Goal: Information Seeking & Learning: Learn about a topic

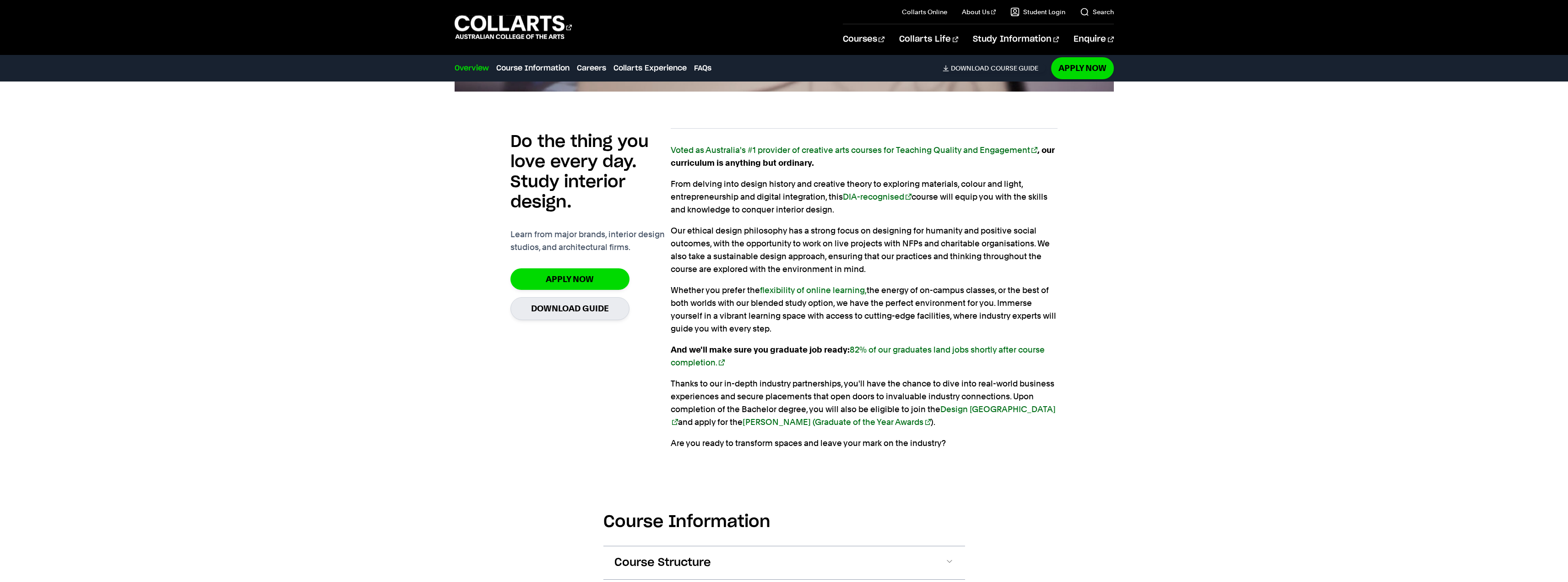
scroll to position [779, 0]
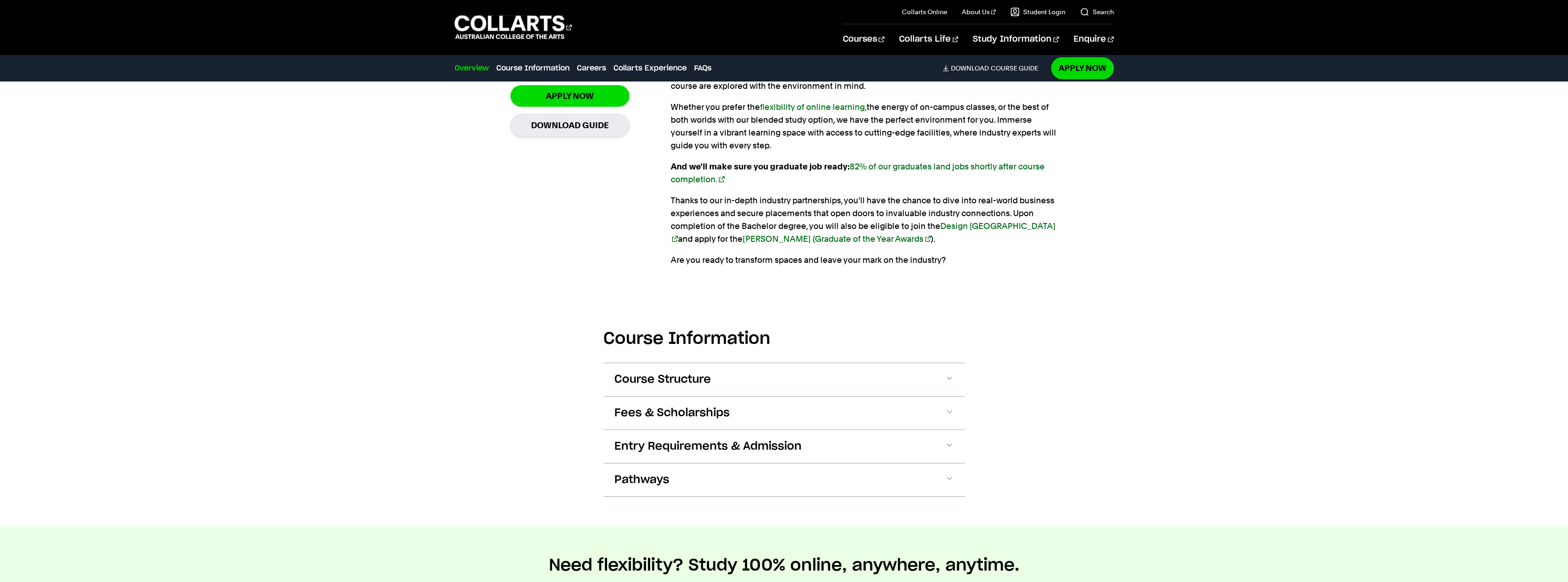
drag, startPoint x: 634, startPoint y: 442, endPoint x: 587, endPoint y: 448, distance: 47.4
click at [634, 442] on span "Entry Requirements & Admission" at bounding box center [708, 446] width 187 height 15
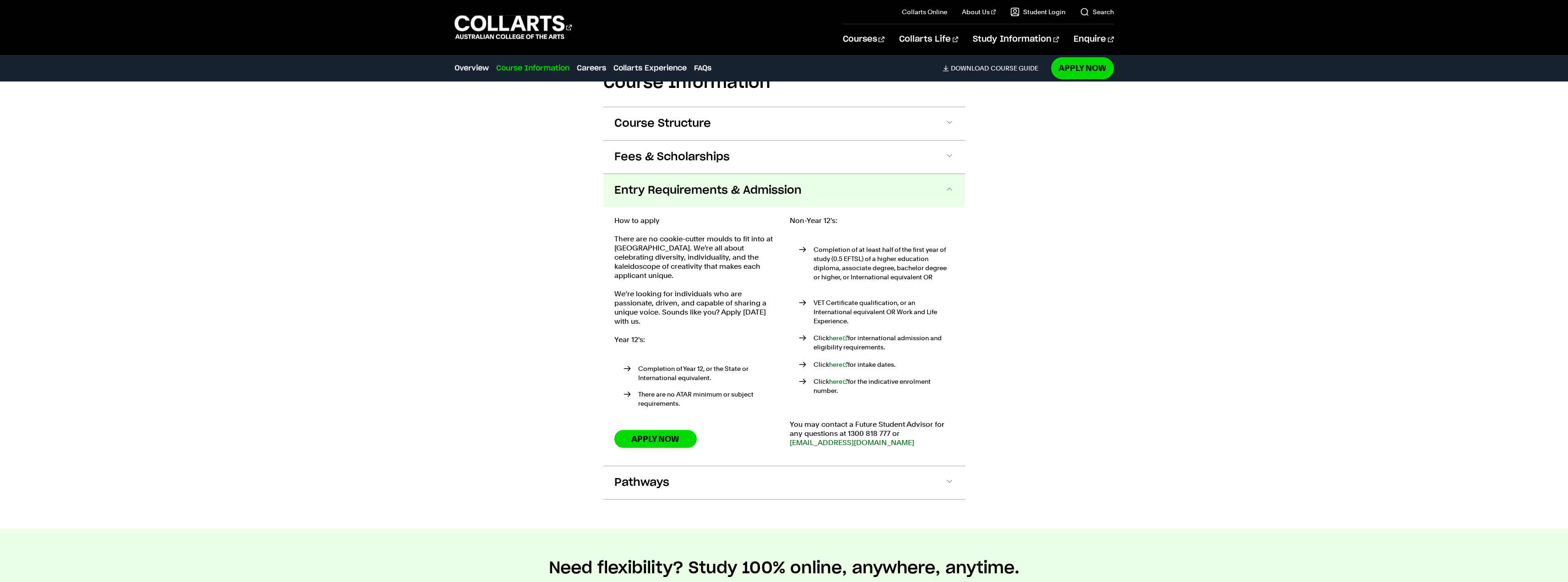
scroll to position [989, 0]
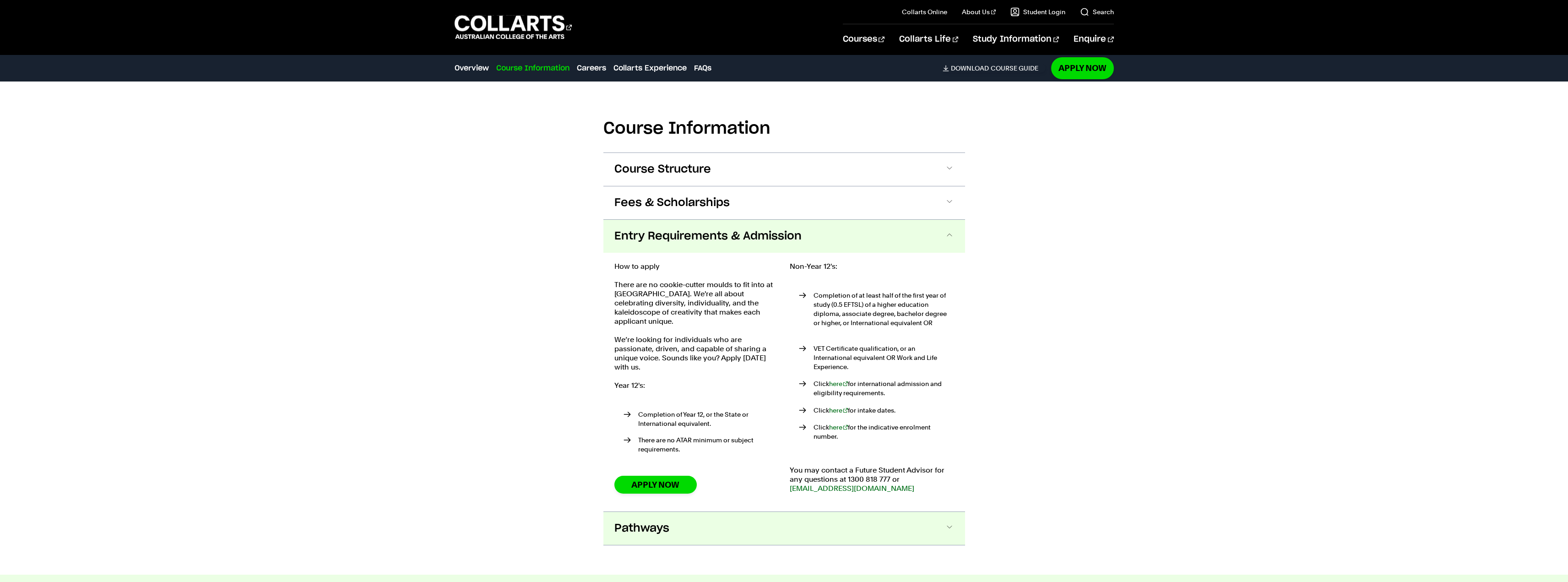
click at [660, 512] on button "Pathways" at bounding box center [784, 528] width 362 height 33
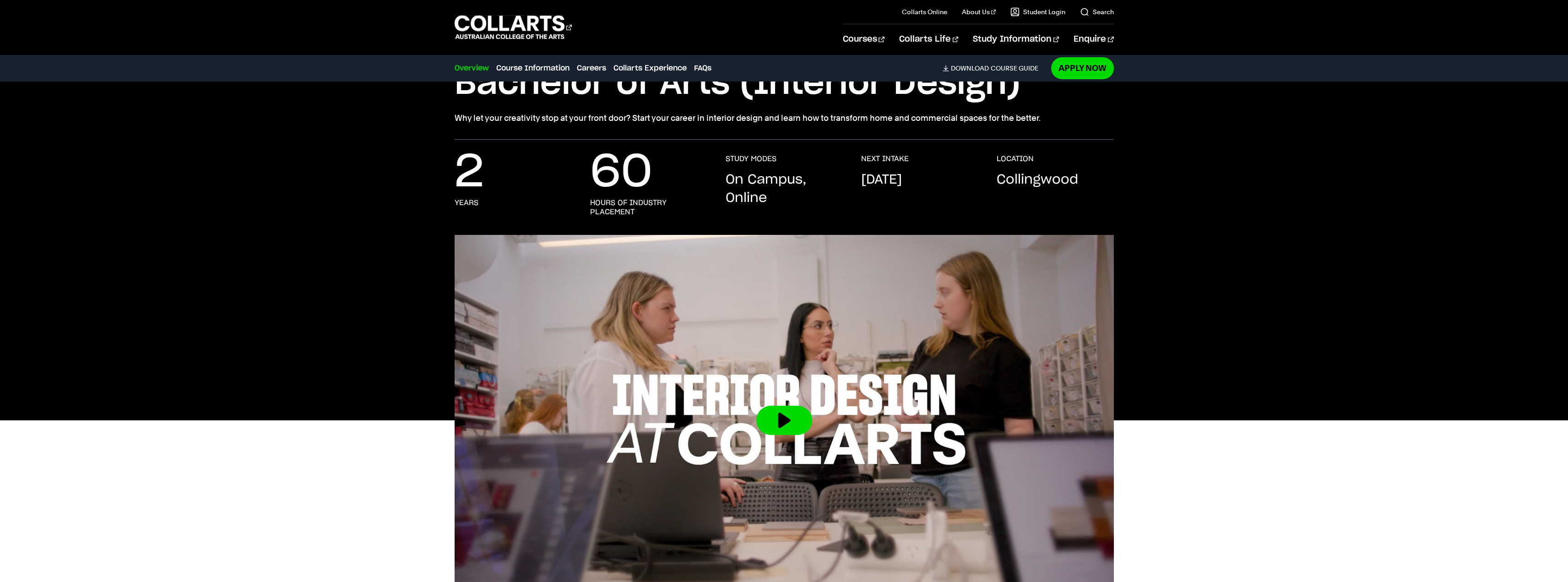
scroll to position [0, 0]
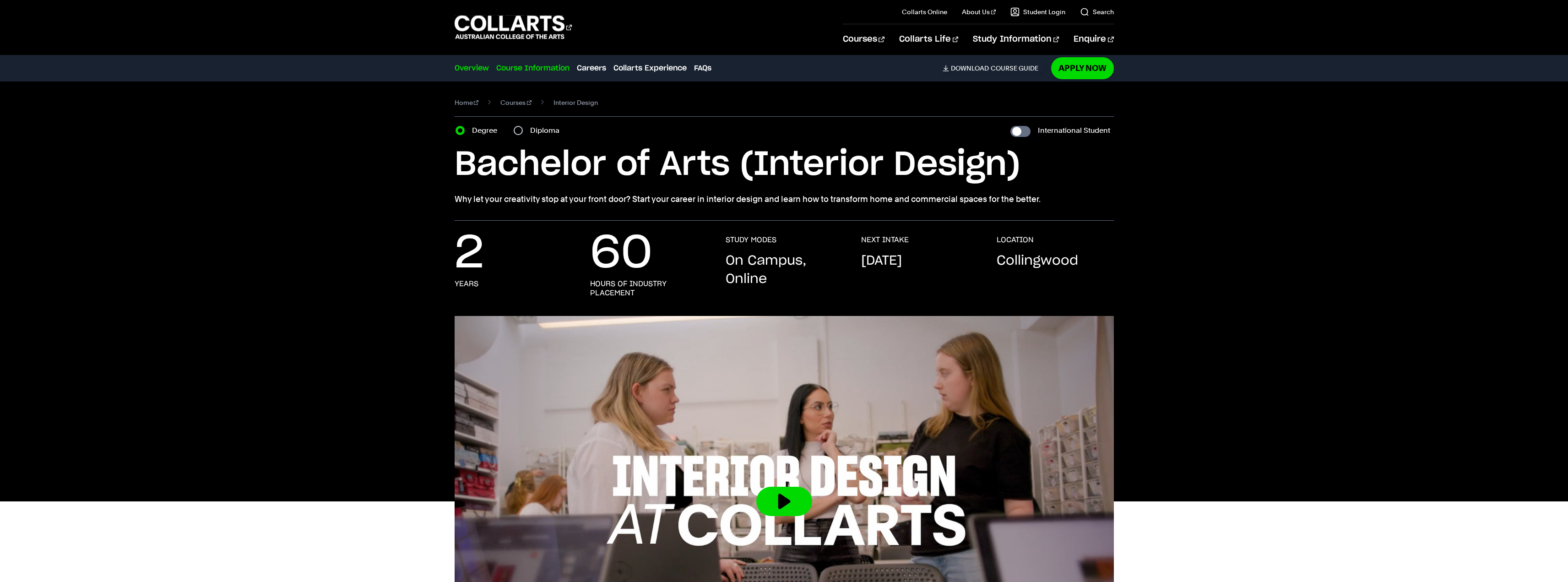
click at [553, 72] on link "Course Information" at bounding box center [533, 68] width 73 height 11
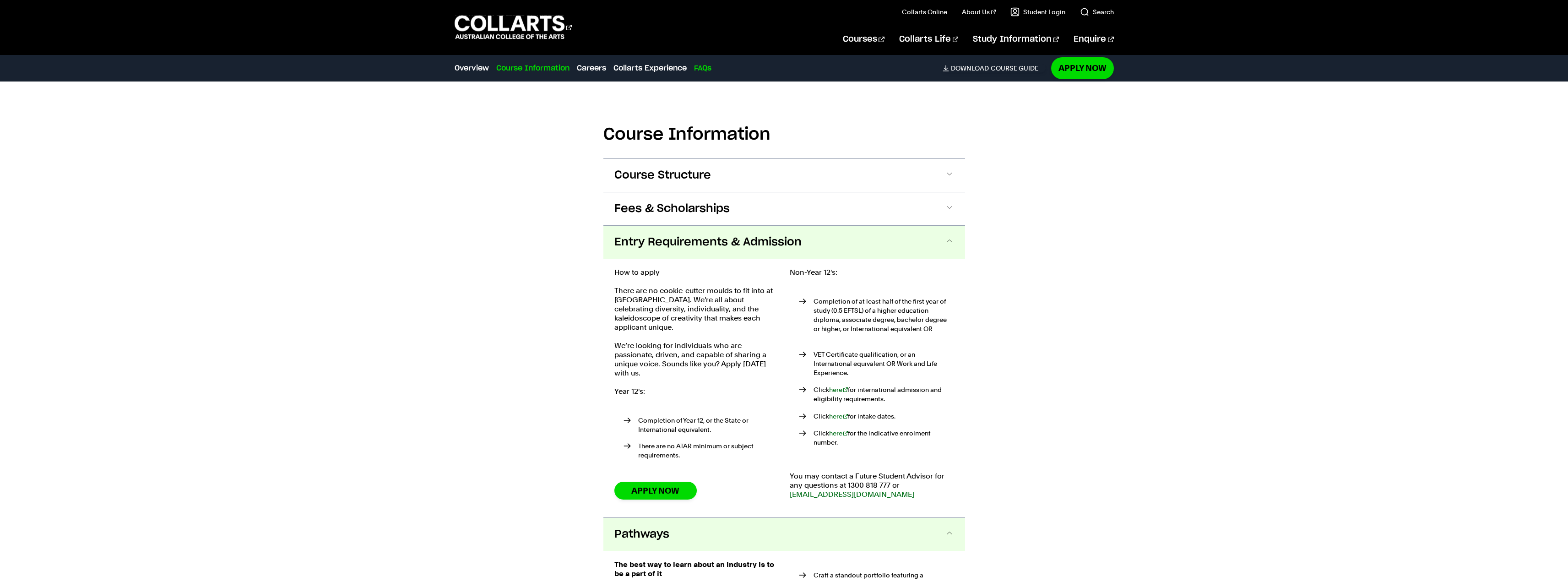
click at [710, 69] on link "FAQs" at bounding box center [702, 68] width 18 height 11
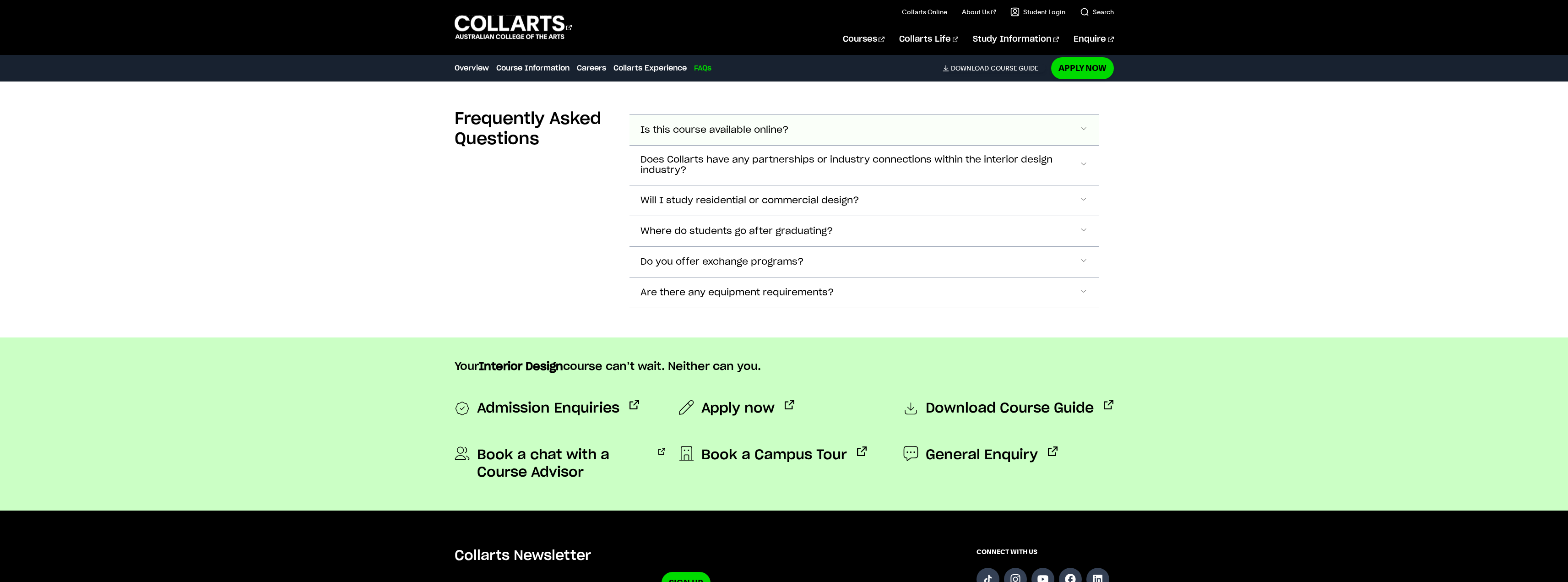
click at [709, 128] on button "Is this course available online?" at bounding box center [864, 130] width 470 height 30
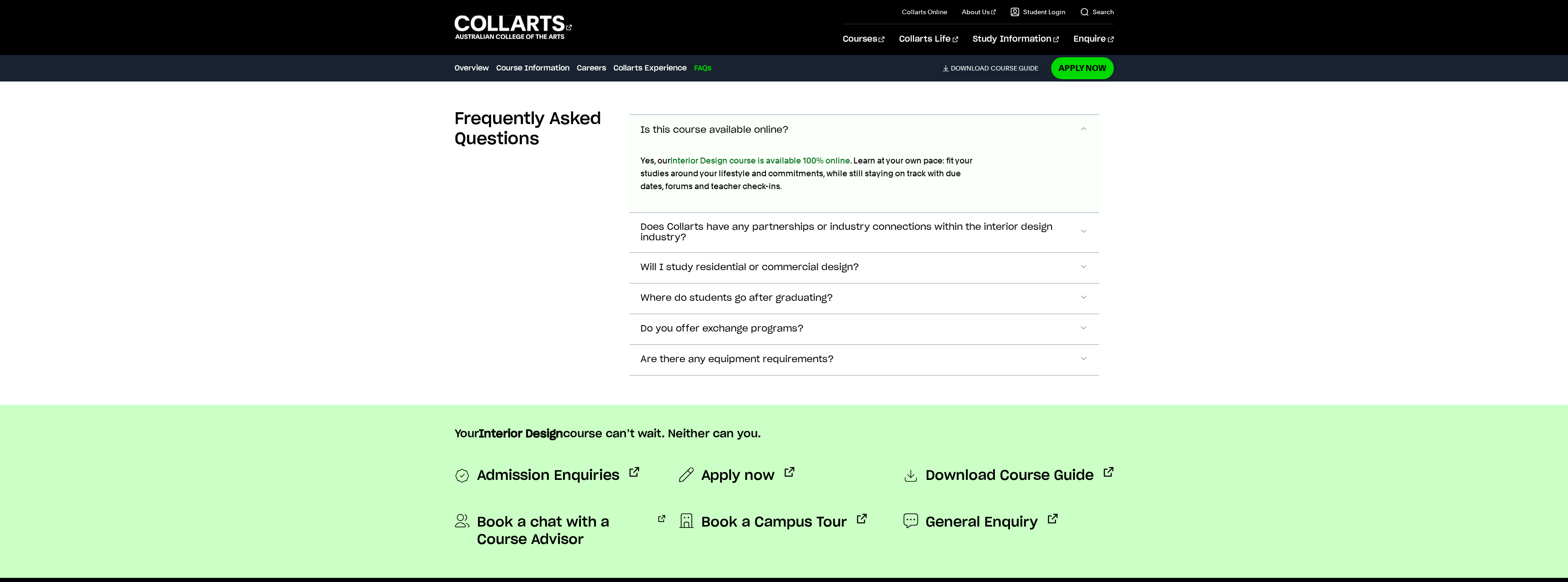
scroll to position [4058, 0]
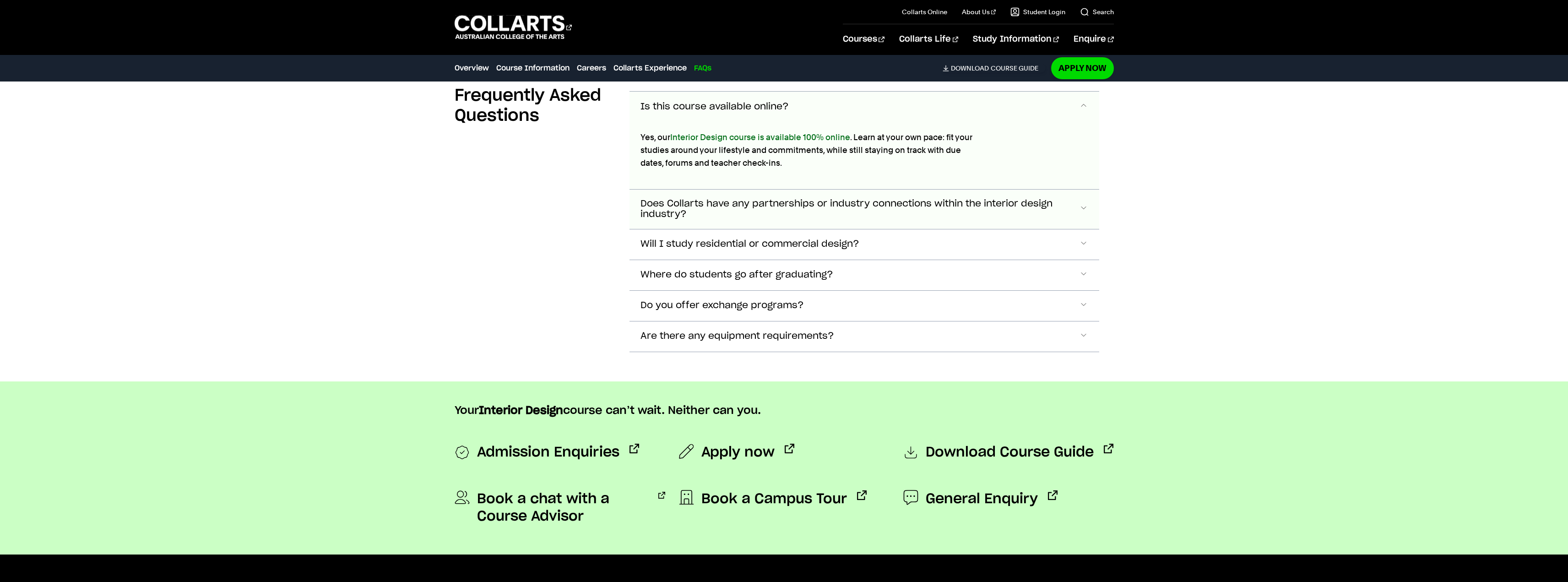
click at [705, 112] on span "Does Collarts have any partnerships or industry connections within the interior…" at bounding box center [715, 107] width 149 height 10
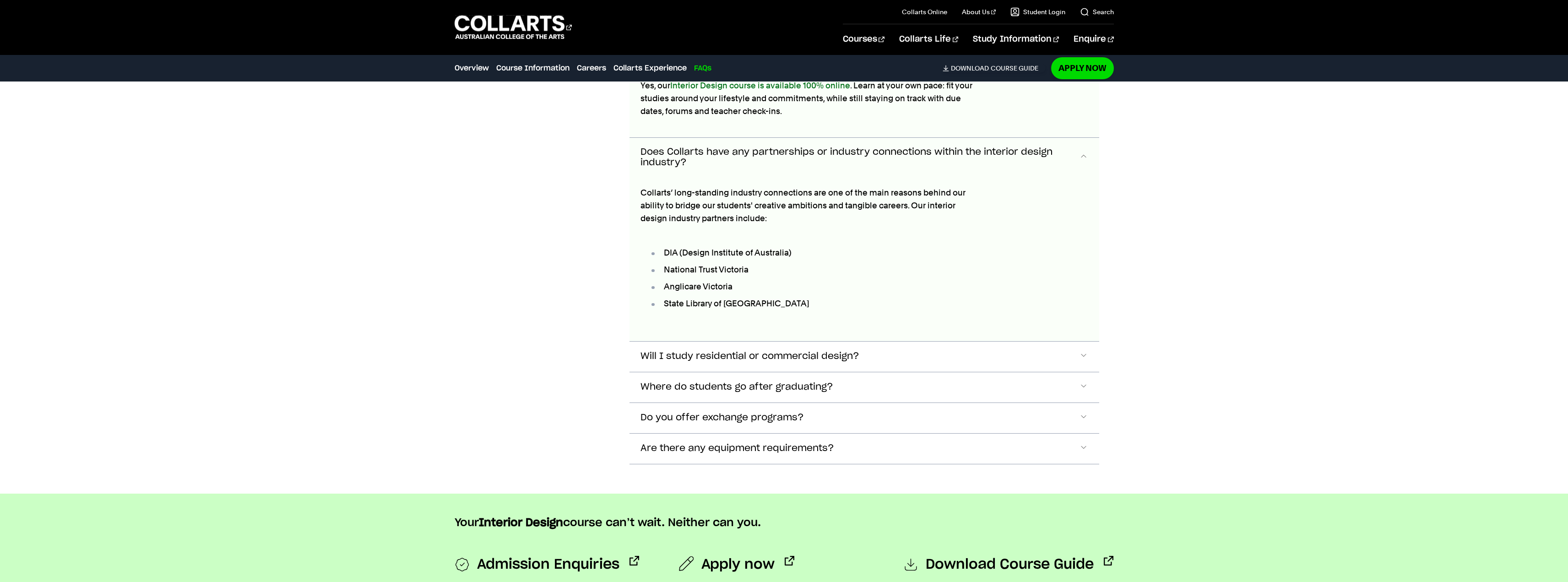
scroll to position [4155, 0]
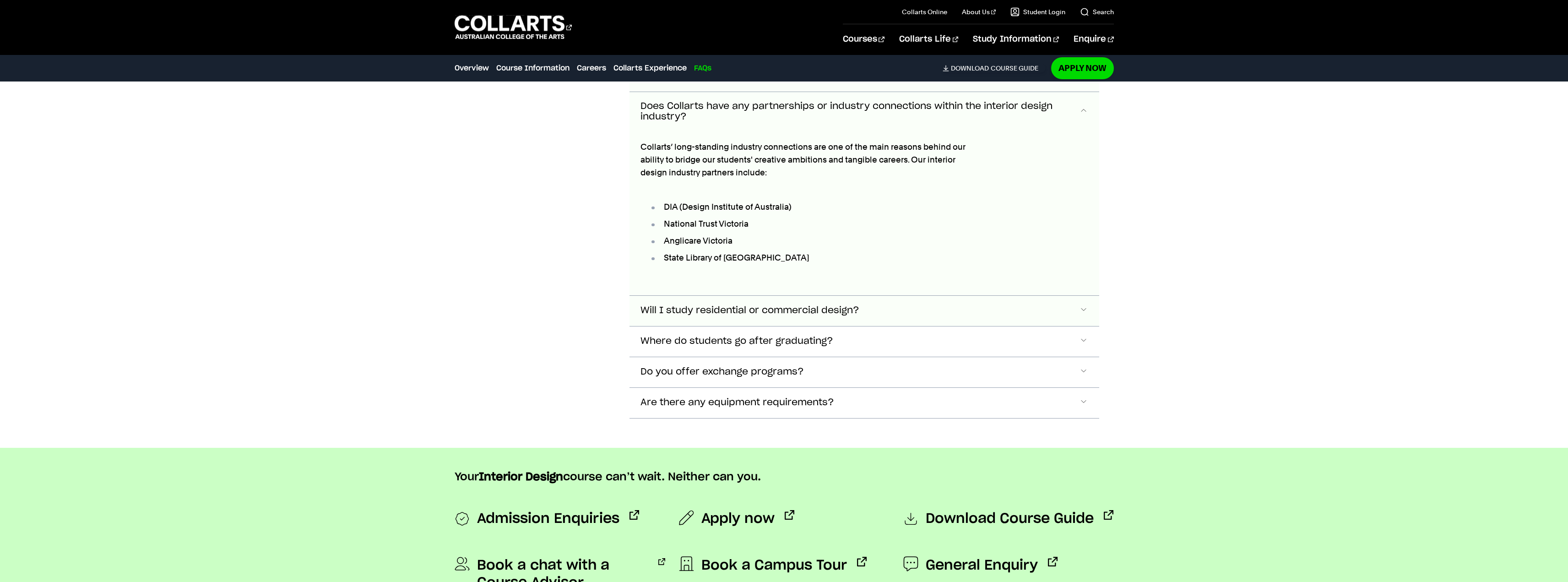
click at [684, 15] on span "Will I study residential or commercial design?" at bounding box center [715, 9] width 149 height 10
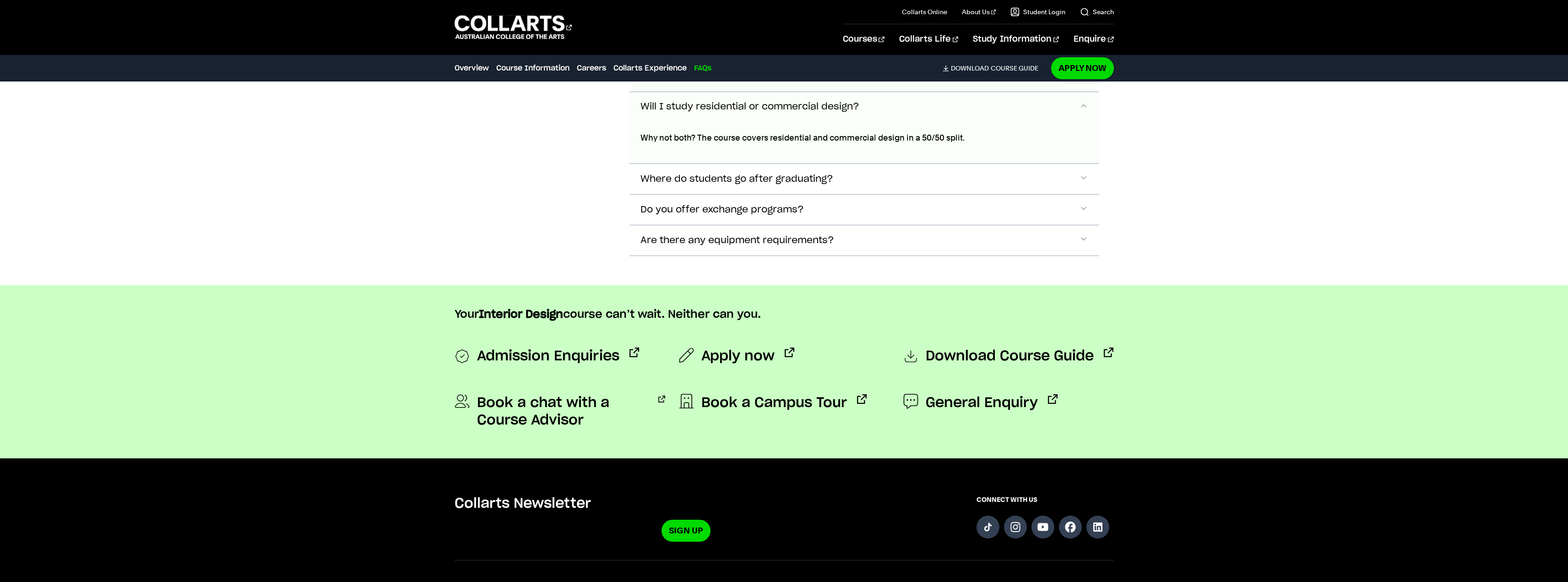
scroll to position [4267, 0]
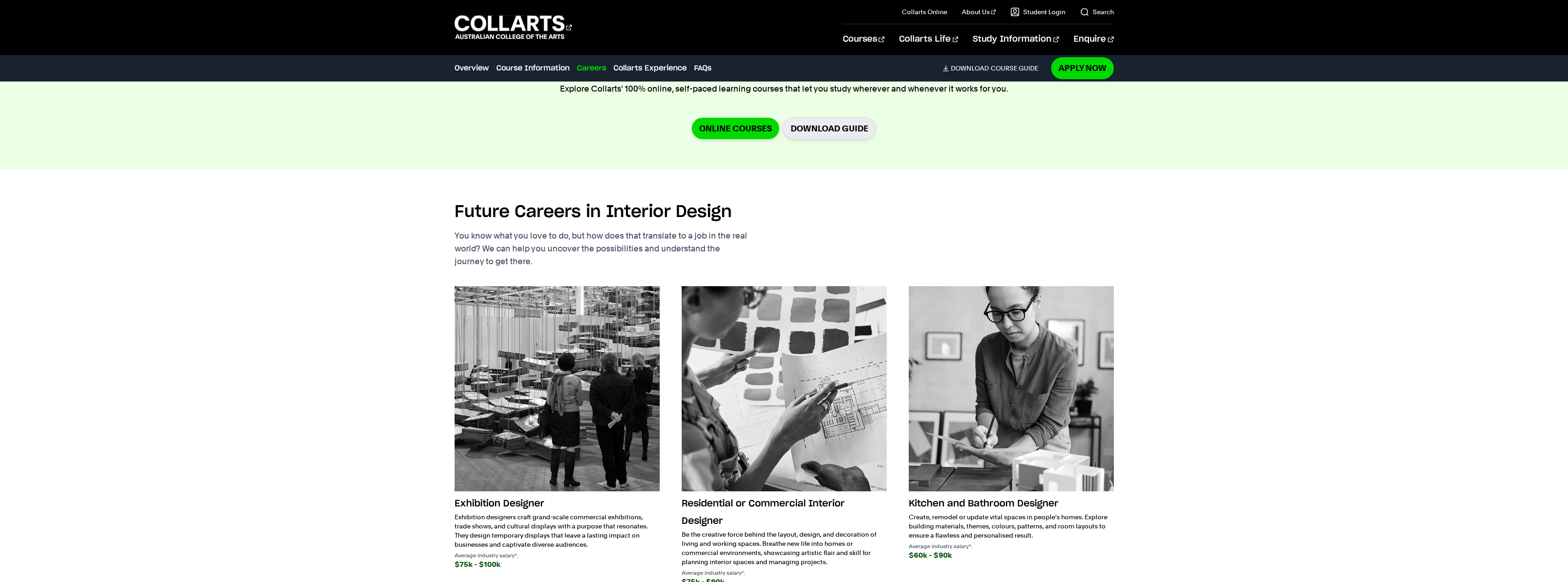
scroll to position [1789, 0]
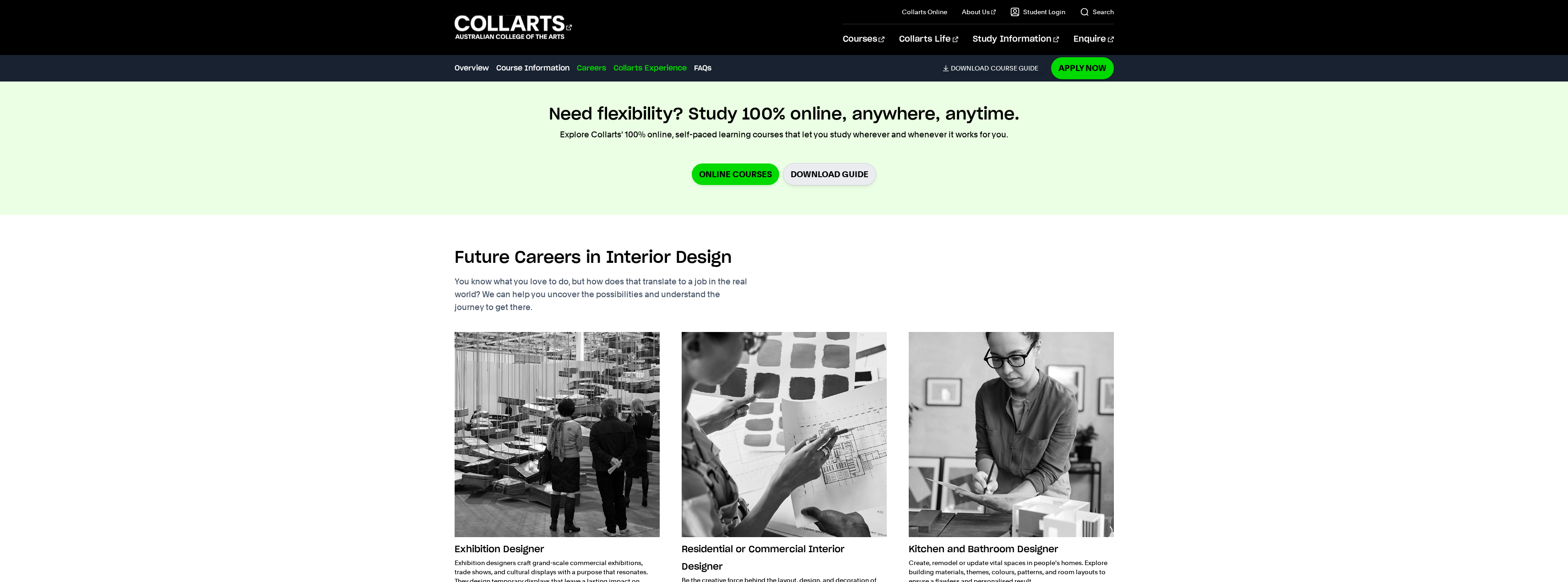
click at [657, 68] on link "Collarts Experience" at bounding box center [650, 68] width 73 height 11
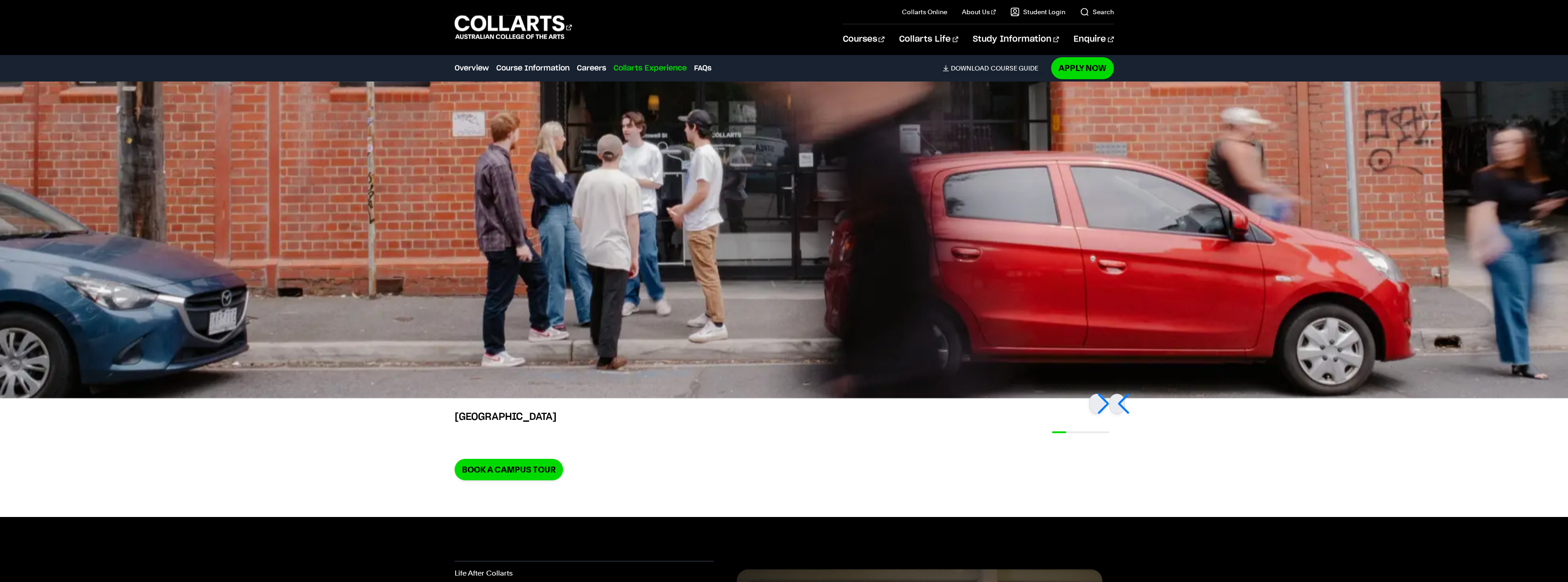
scroll to position [2525, 0]
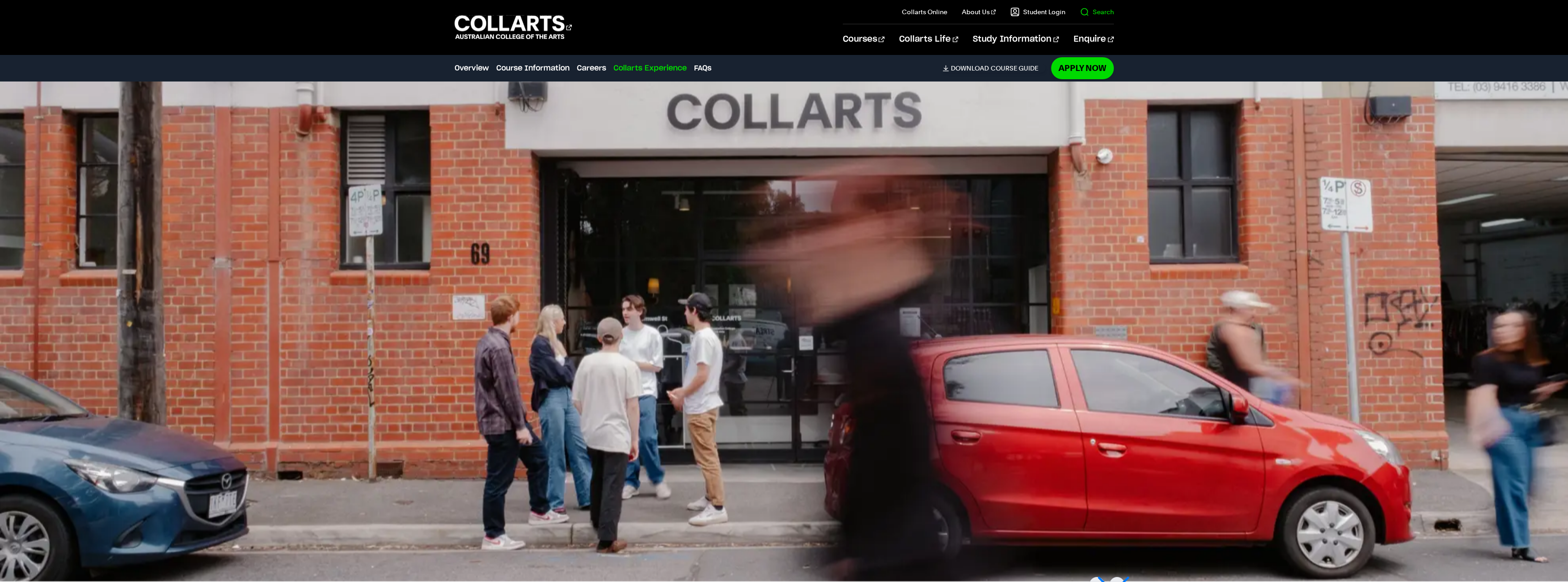
click at [1097, 18] on il "Search" at bounding box center [1090, 12] width 49 height 24
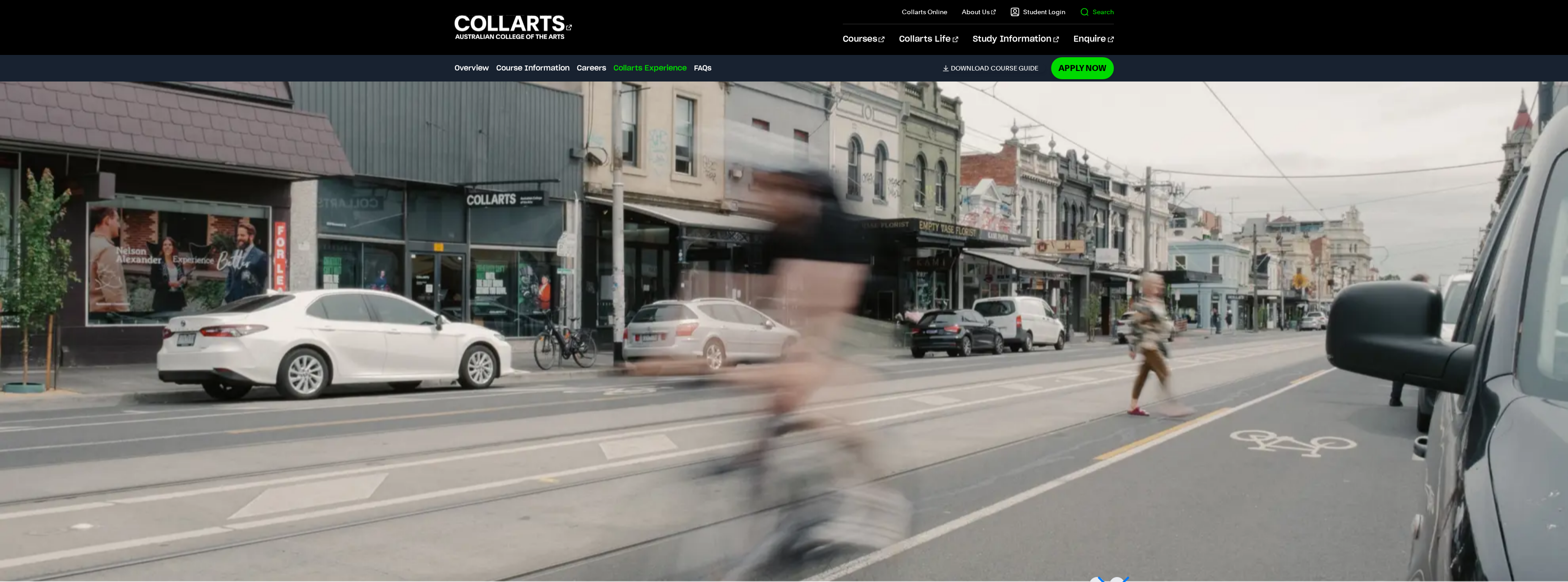
click at [1109, 10] on link "Search" at bounding box center [1097, 12] width 34 height 9
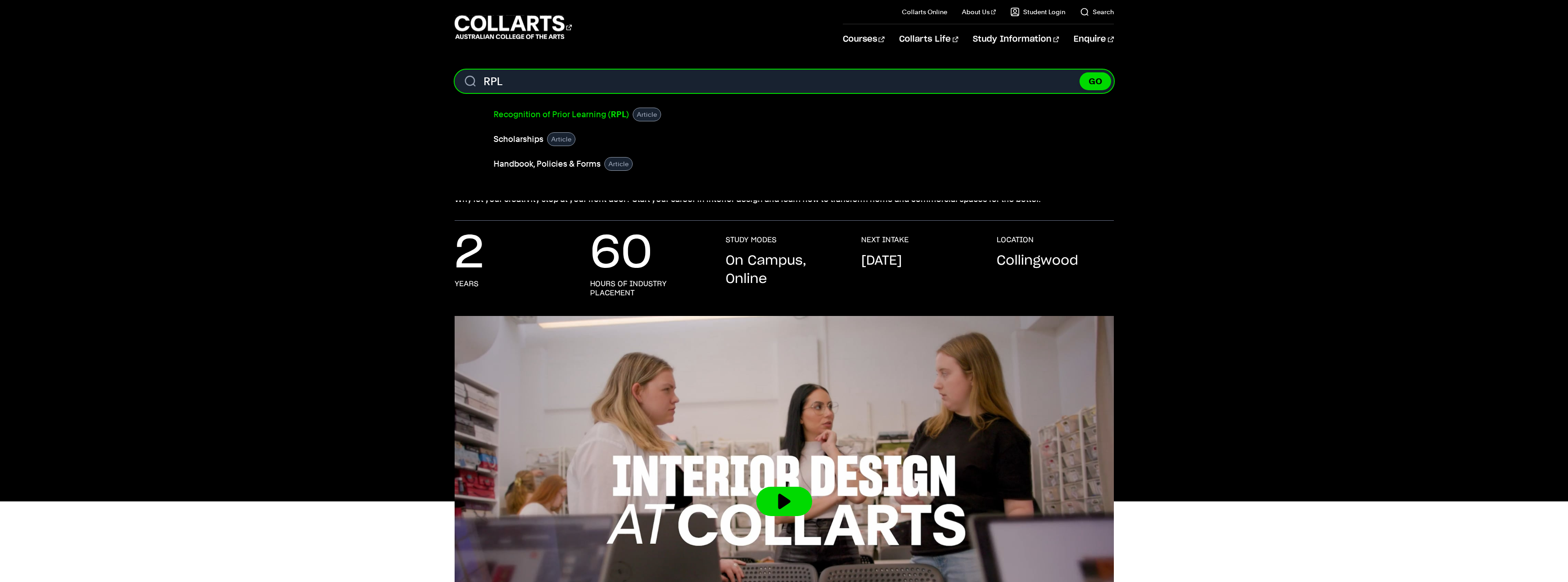
type input "RPL"
click at [518, 117] on link "Recognition of Prior Learning ( RPL )" at bounding box center [561, 114] width 136 height 13
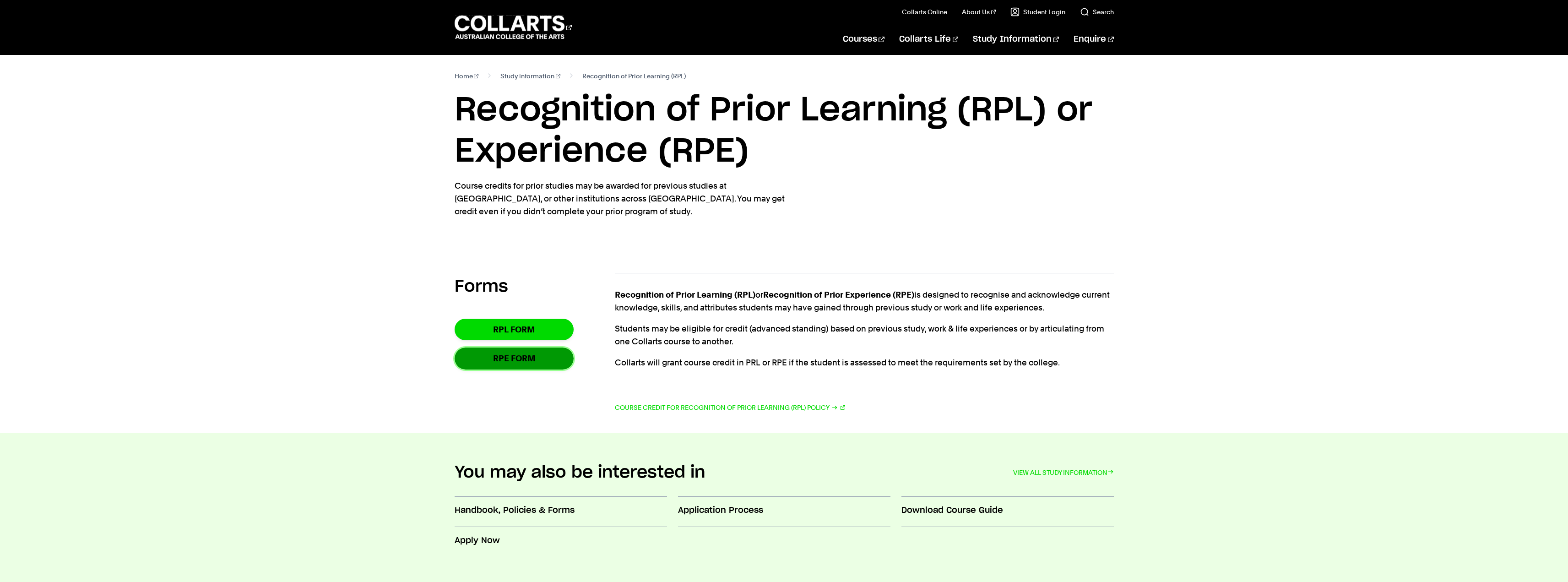
click at [516, 362] on link "RPE form" at bounding box center [514, 358] width 119 height 21
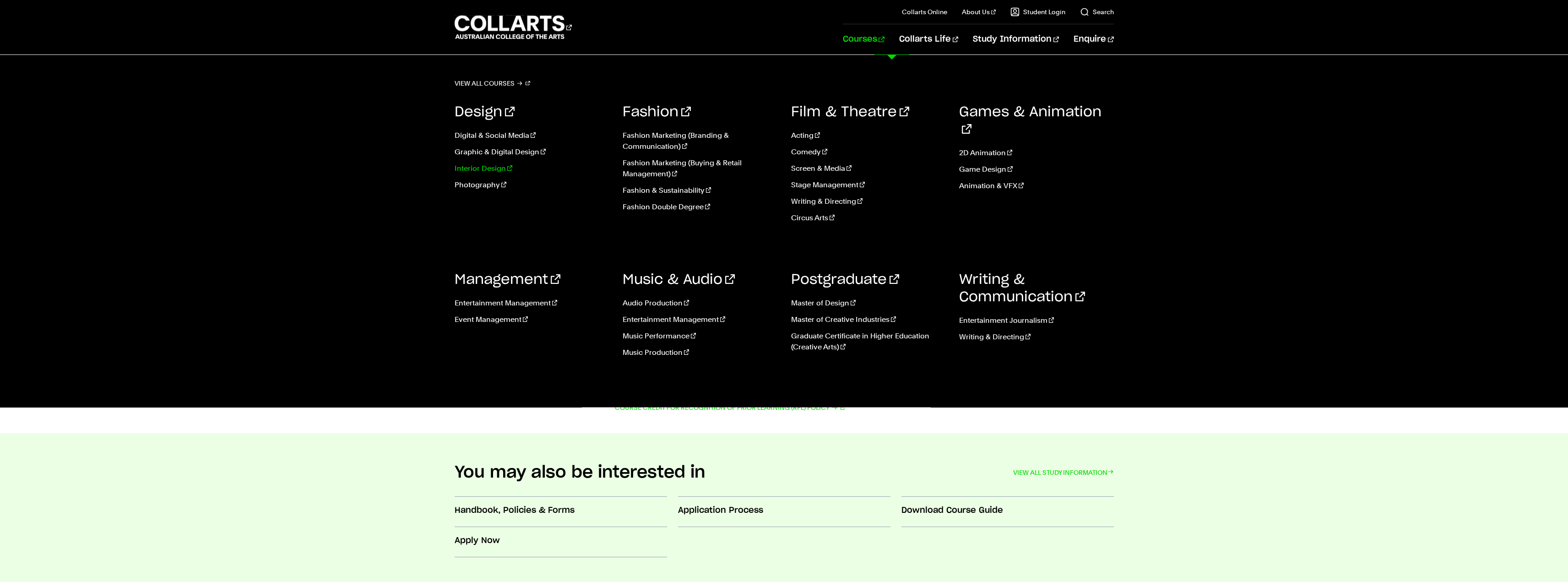
click at [491, 169] on link "Interior Design" at bounding box center [532, 169] width 155 height 11
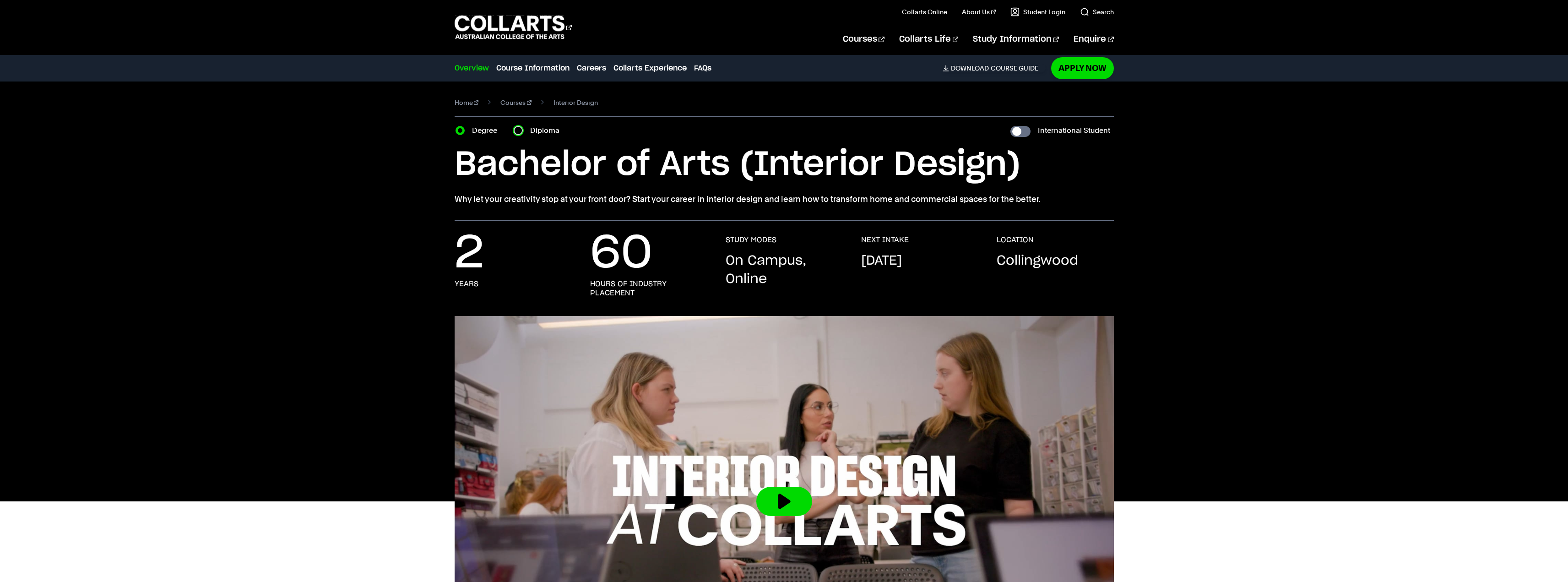
click at [520, 130] on input "Diploma" at bounding box center [518, 130] width 9 height 9
radio input "true"
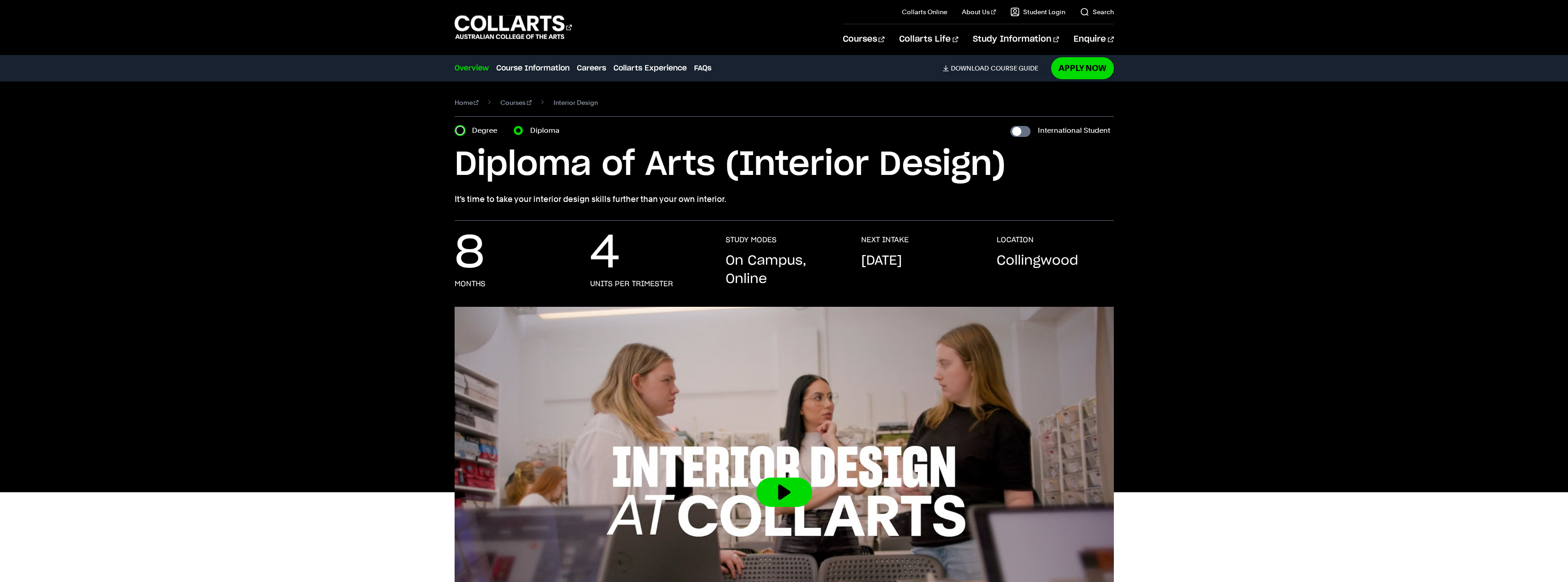
click at [463, 127] on input "Degree" at bounding box center [460, 130] width 9 height 9
radio input "true"
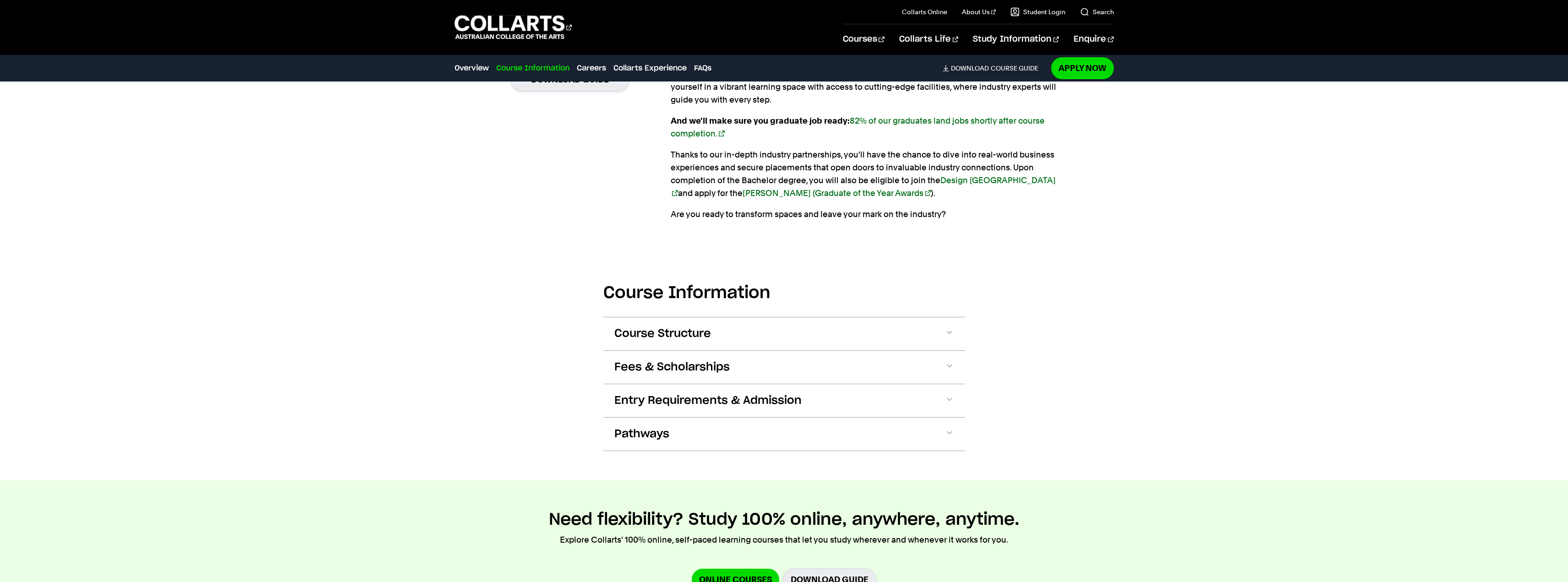
scroll to position [641, 0]
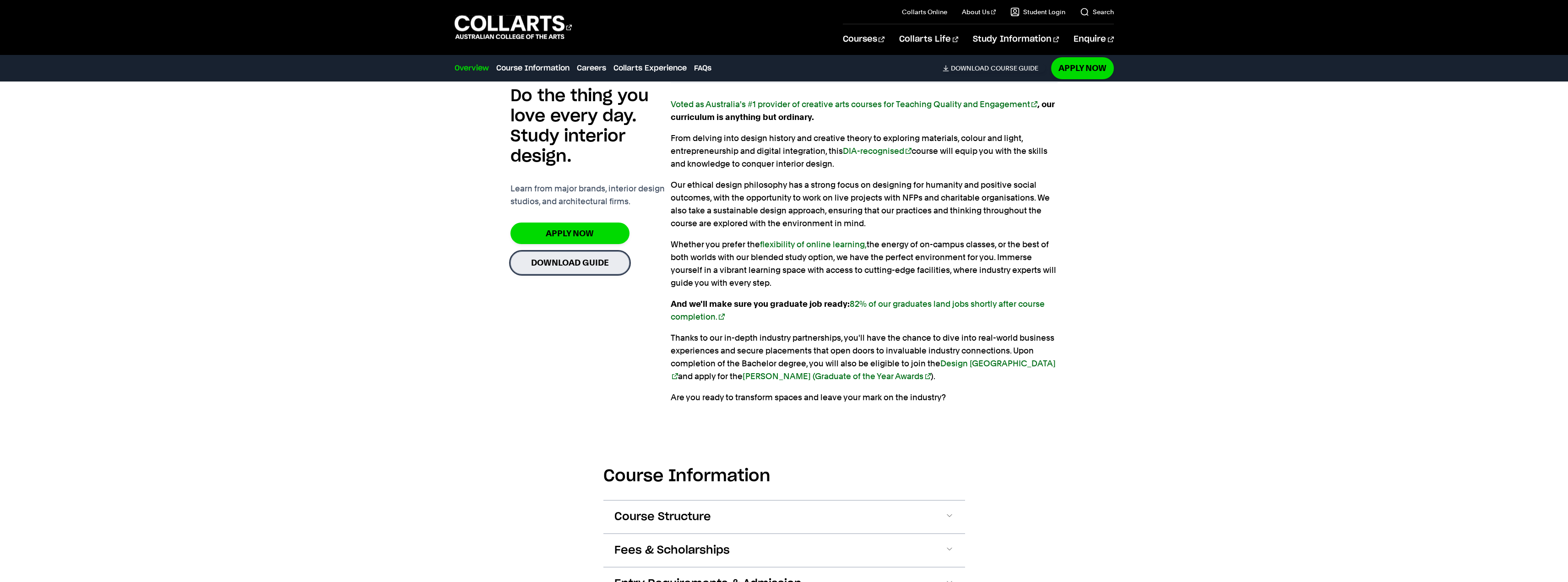
click at [561, 267] on link "Download Guide" at bounding box center [570, 262] width 119 height 23
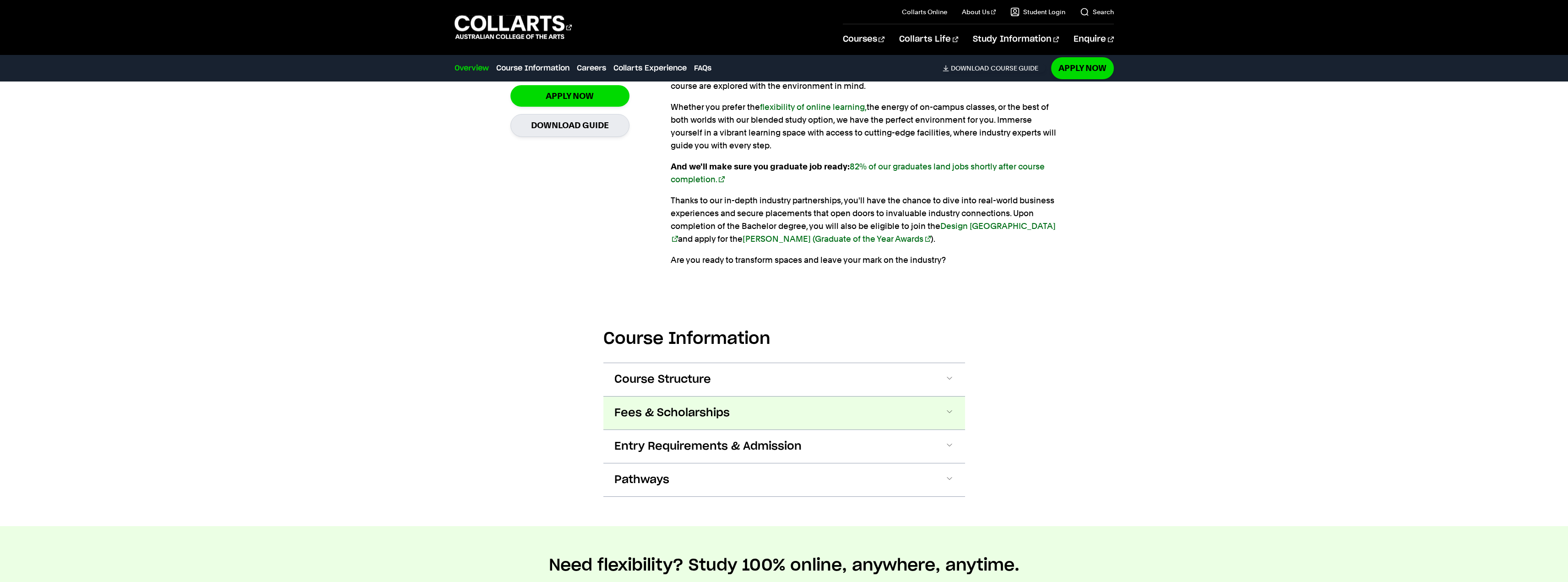
click at [690, 411] on span "Fees & Scholarships" at bounding box center [672, 413] width 116 height 15
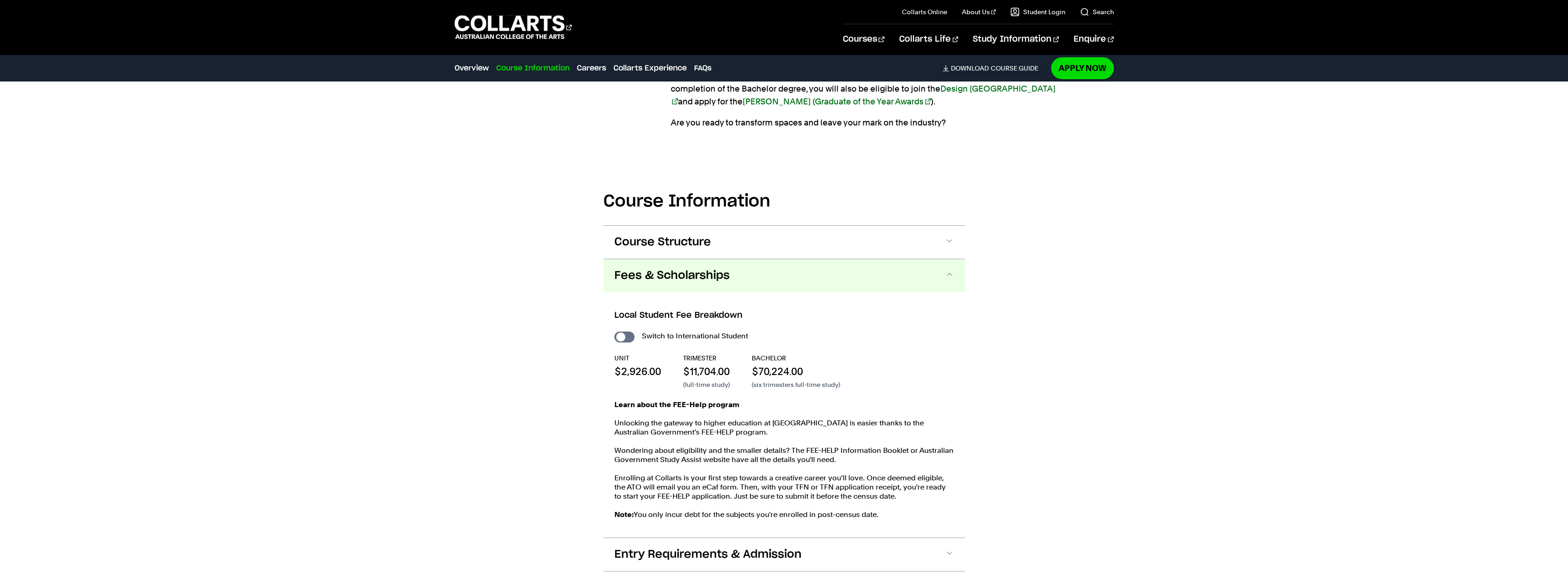
scroll to position [1008, 0]
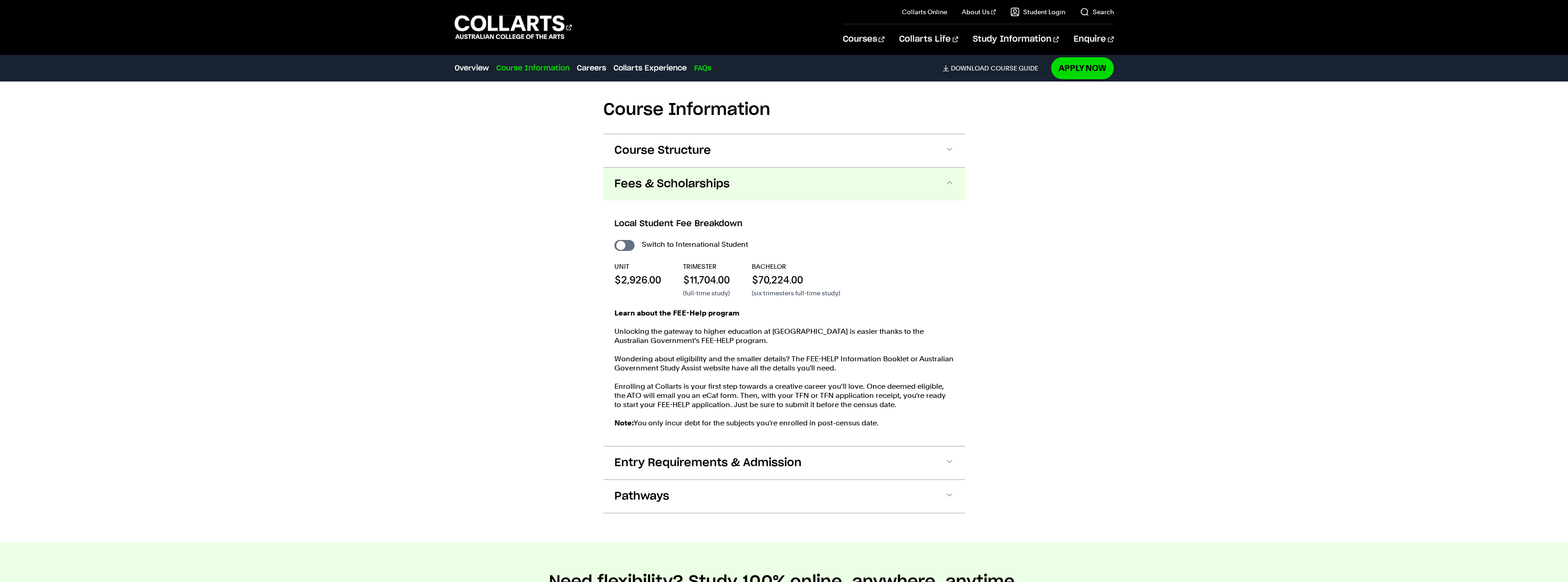
click at [701, 68] on link "FAQs" at bounding box center [702, 68] width 18 height 11
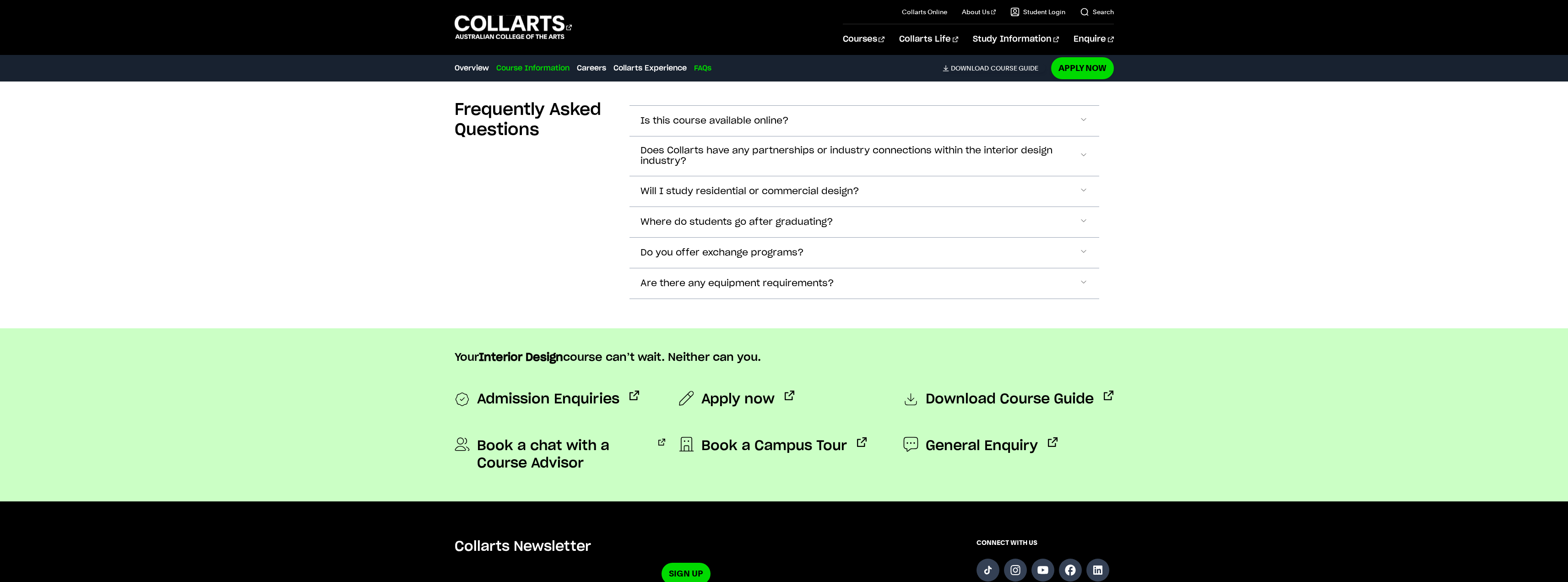
click at [531, 68] on link "Course Information" at bounding box center [533, 68] width 73 height 11
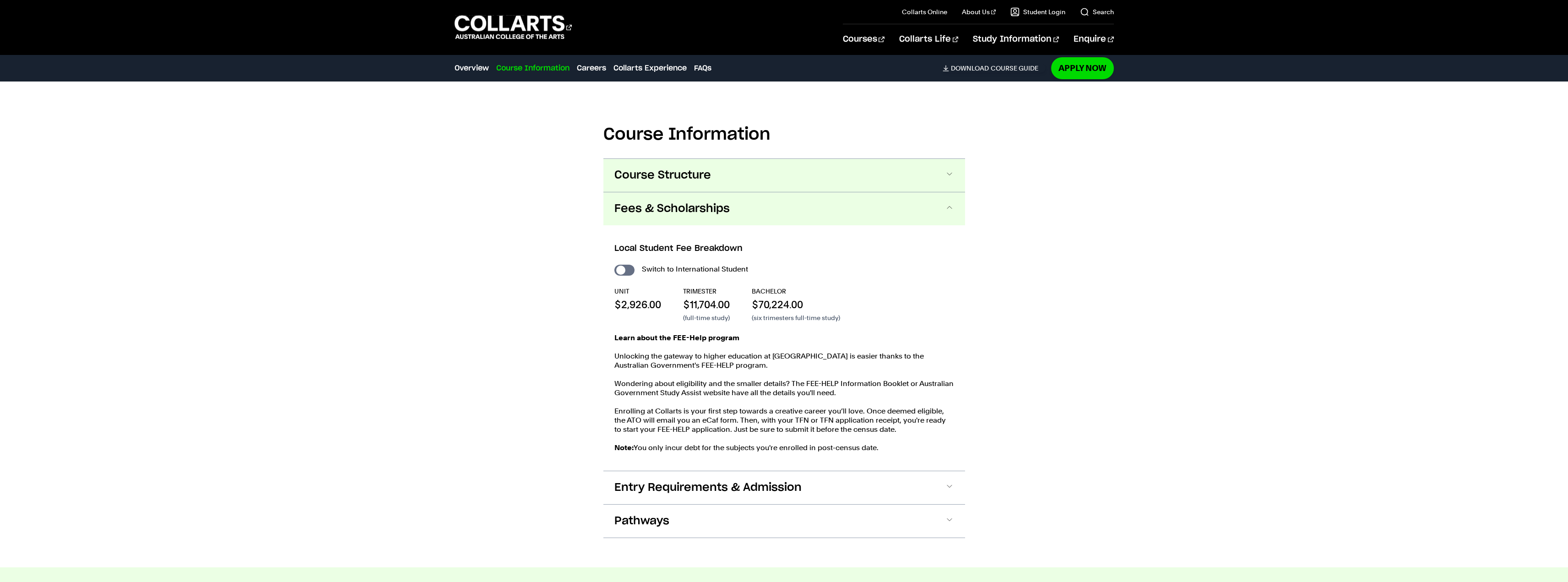
click at [721, 177] on button "Course Structure" at bounding box center [784, 175] width 362 height 33
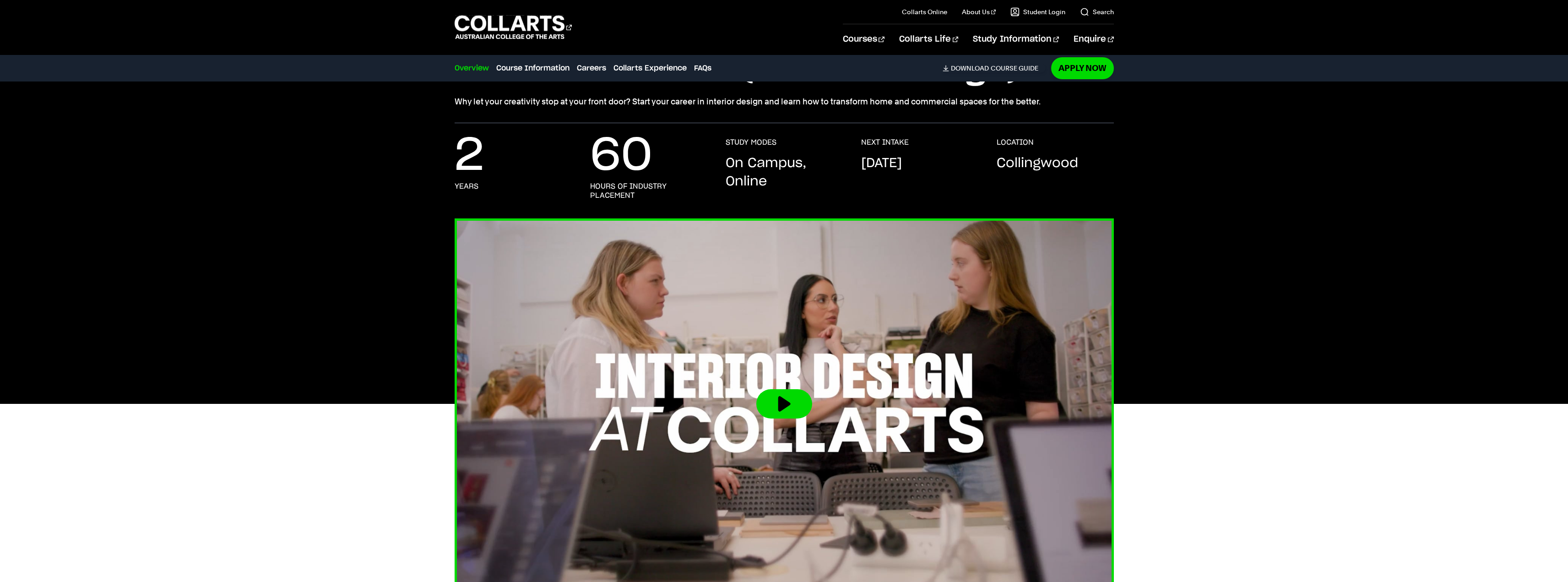
scroll to position [0, 0]
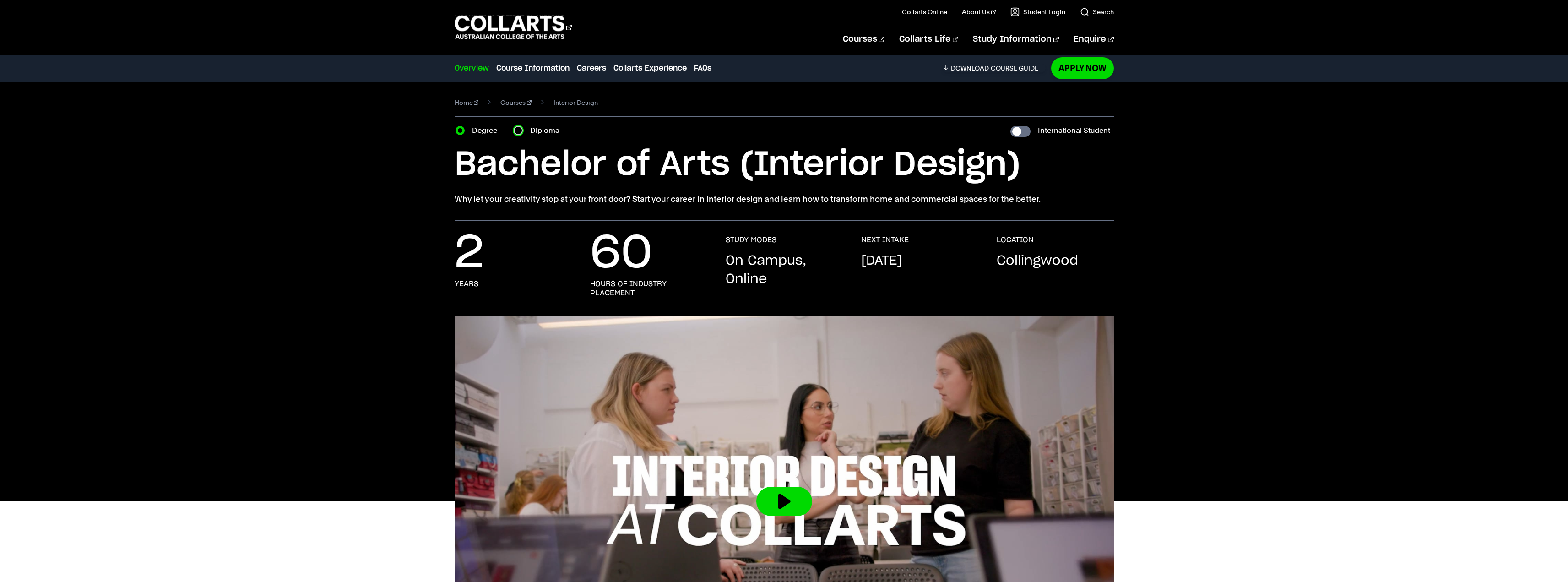
click at [521, 129] on input "Diploma" at bounding box center [518, 130] width 9 height 9
radio input "true"
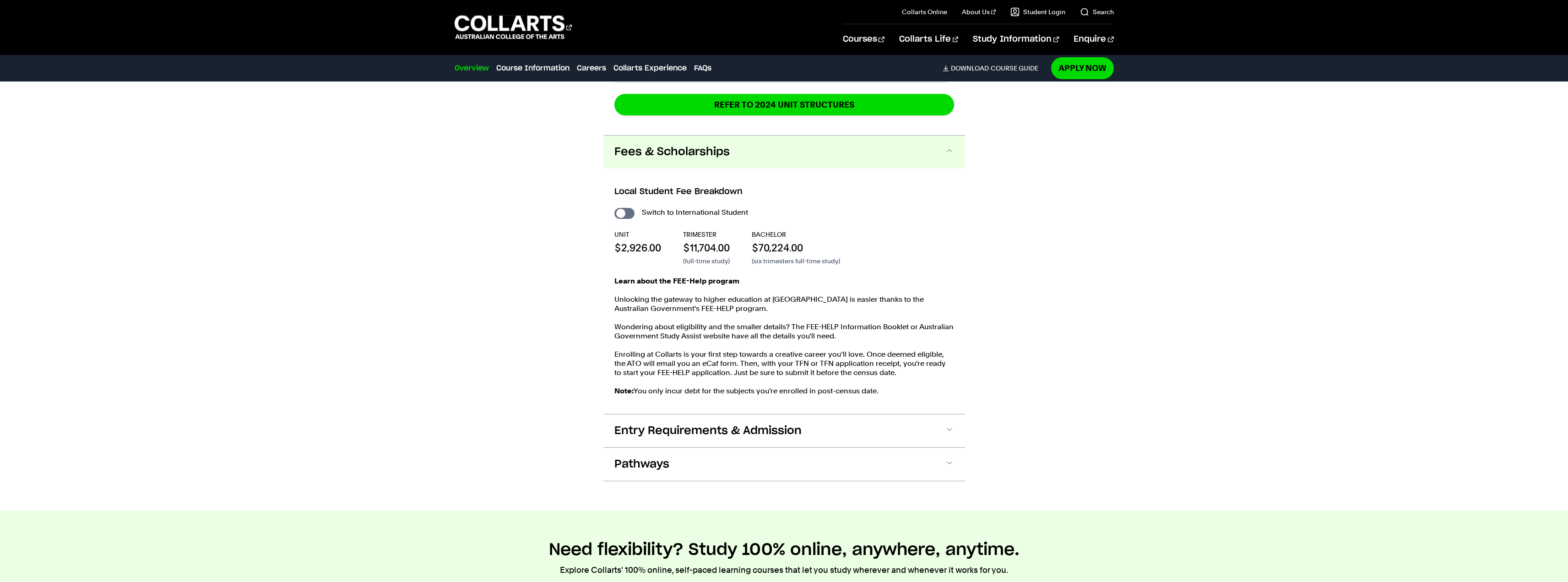
scroll to position [1145, 0]
